Goal: Submit feedback/report problem

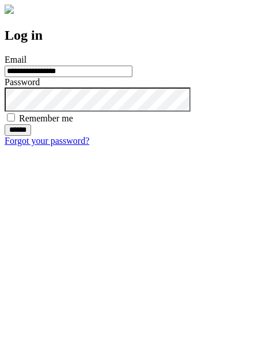
type input "**********"
click at [31, 136] on input "******" at bounding box center [18, 130] width 26 height 12
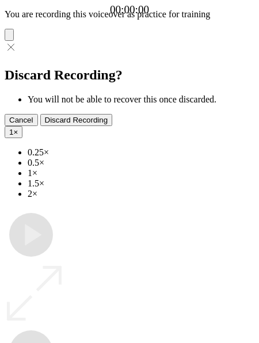
type input "**********"
